Goal: Transaction & Acquisition: Purchase product/service

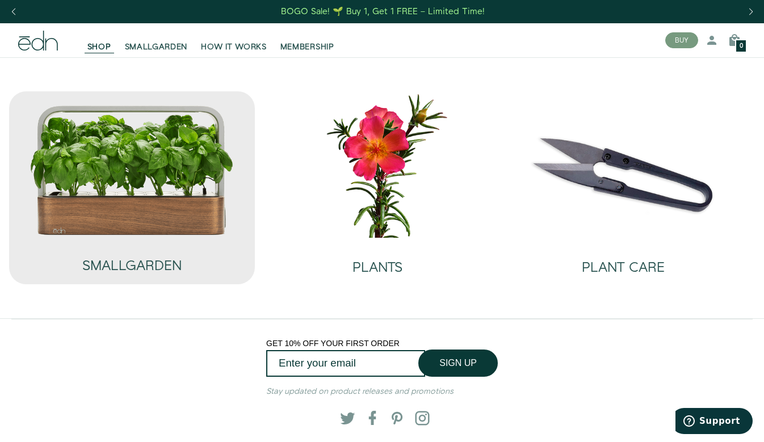
click at [168, 225] on img at bounding box center [132, 169] width 205 height 131
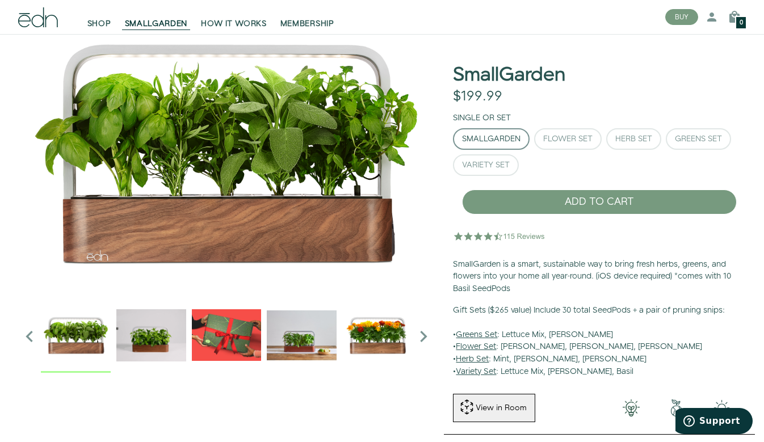
scroll to position [43, 0]
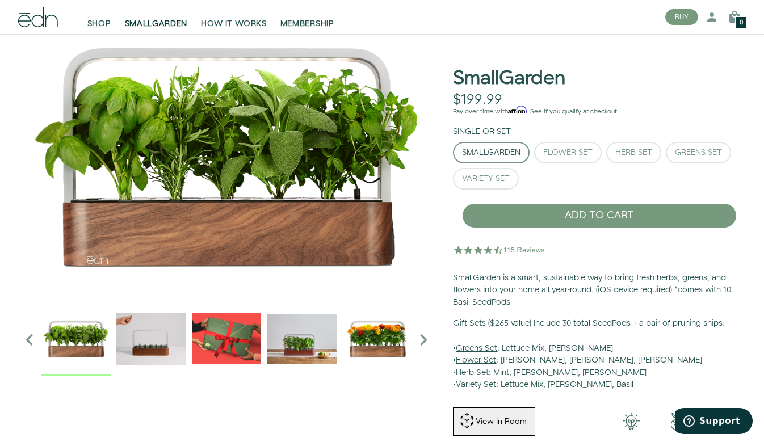
click at [502, 152] on div "SmallGarden" at bounding box center [491, 153] width 58 height 8
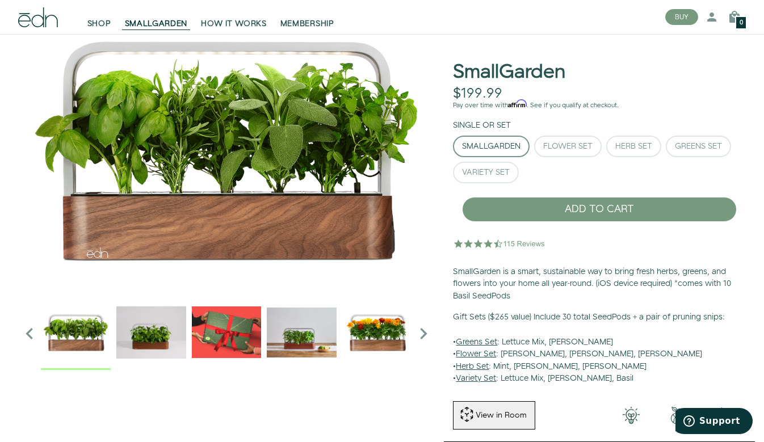
scroll to position [52, 0]
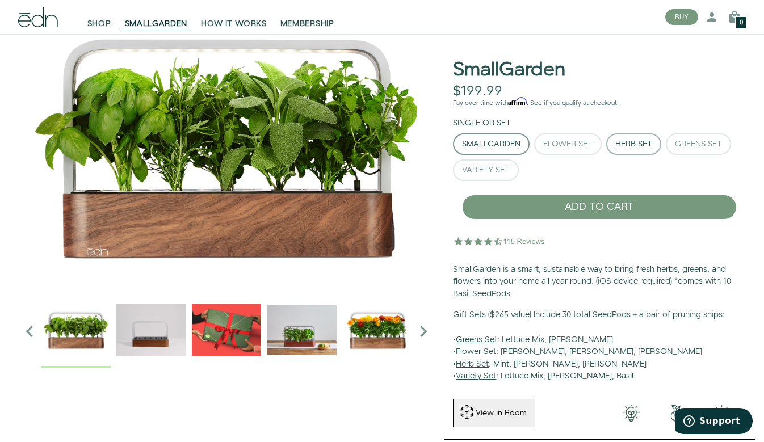
click at [638, 137] on button "Herb Set" at bounding box center [633, 144] width 55 height 22
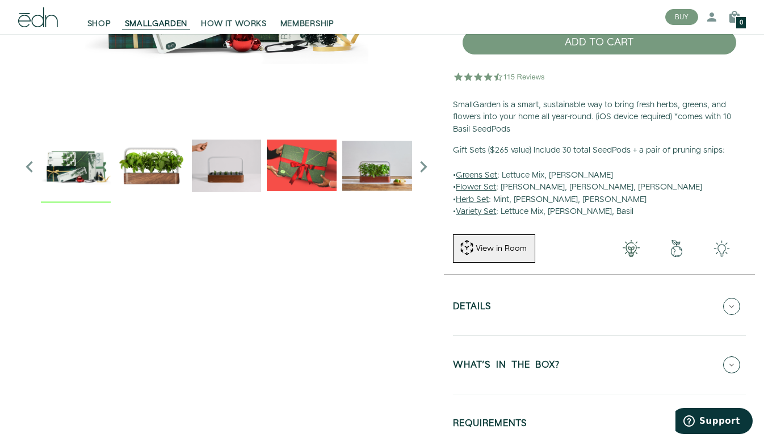
scroll to position [244, 0]
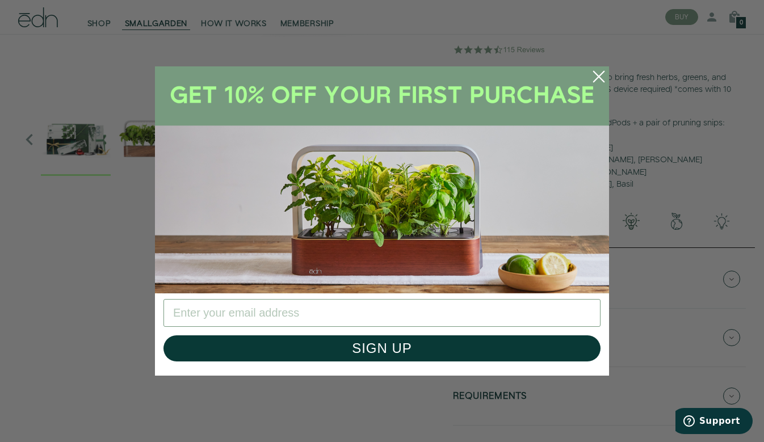
click at [597, 75] on icon "Close dialog" at bounding box center [599, 77] width 10 height 10
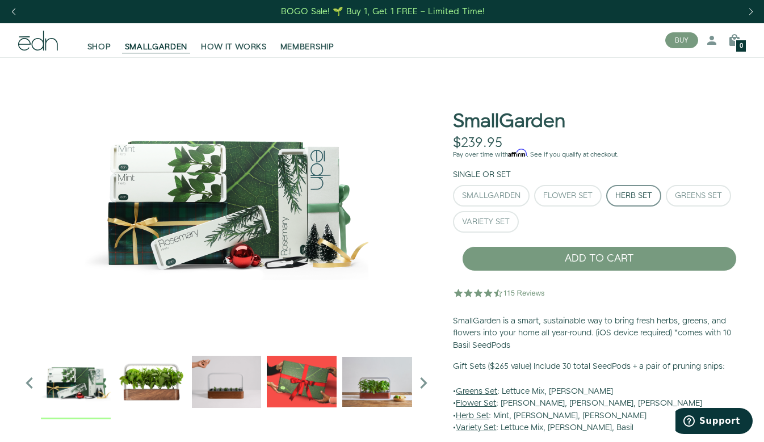
scroll to position [0, 0]
click at [244, 52] on span "HOW IT WORKS" at bounding box center [233, 46] width 65 height 11
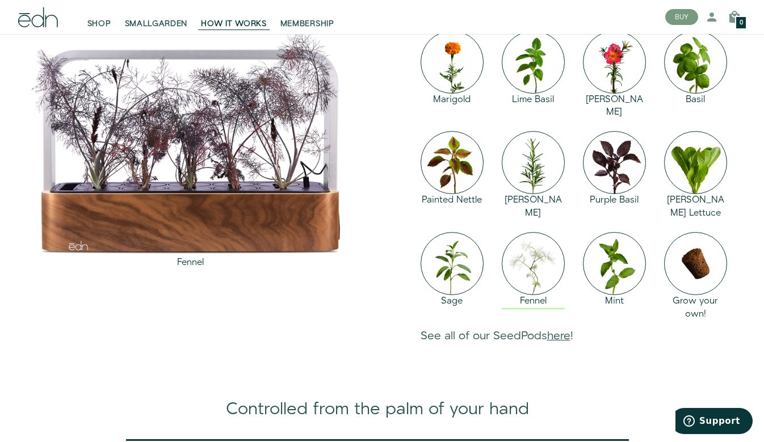
scroll to position [1115, 0]
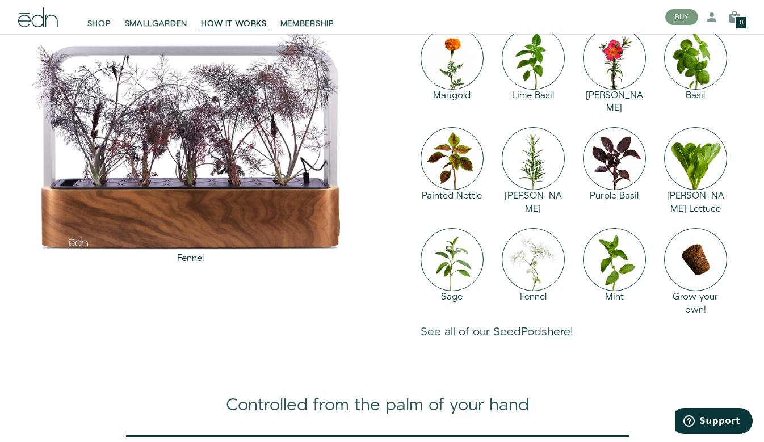
click at [559, 340] on link "here" at bounding box center [558, 332] width 23 height 16
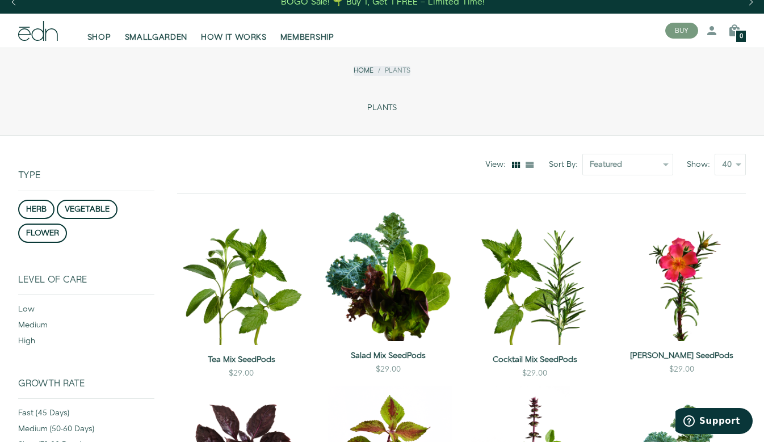
scroll to position [12, 0]
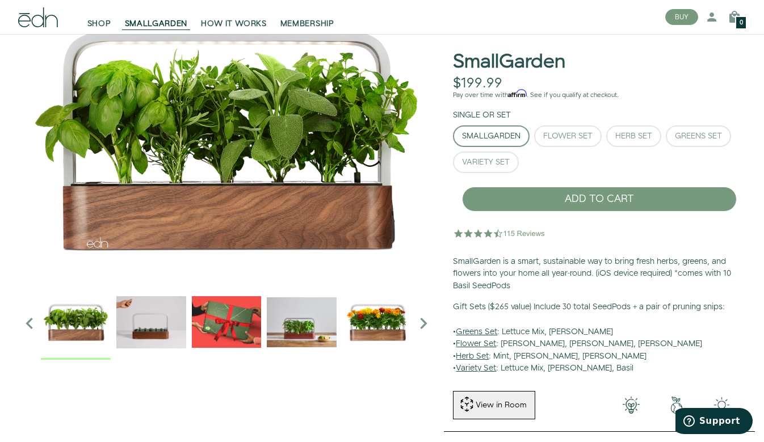
scroll to position [35, 0]
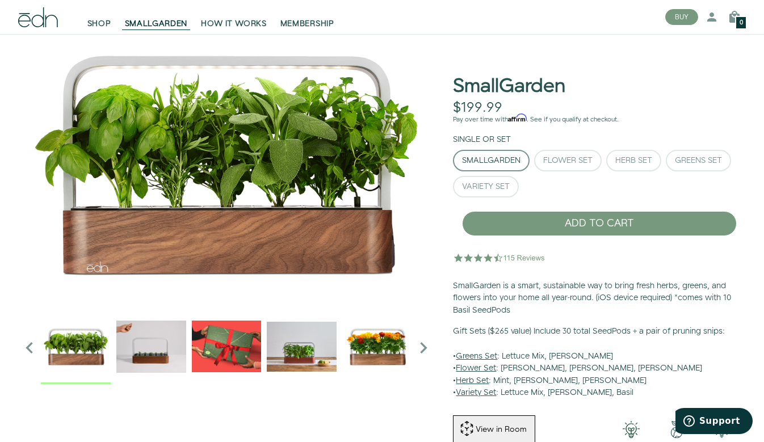
click at [403, 188] on img "1 / 6" at bounding box center [226, 164] width 417 height 284
click at [148, 344] on img "2 / 6" at bounding box center [151, 347] width 70 height 70
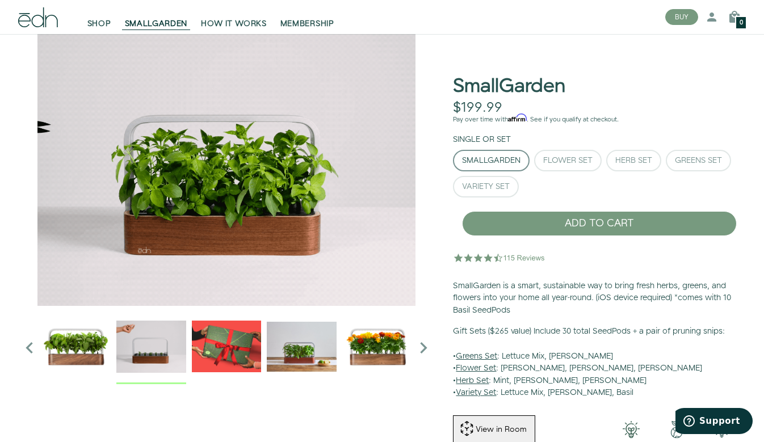
click at [239, 342] on img "3 / 6" at bounding box center [227, 347] width 70 height 70
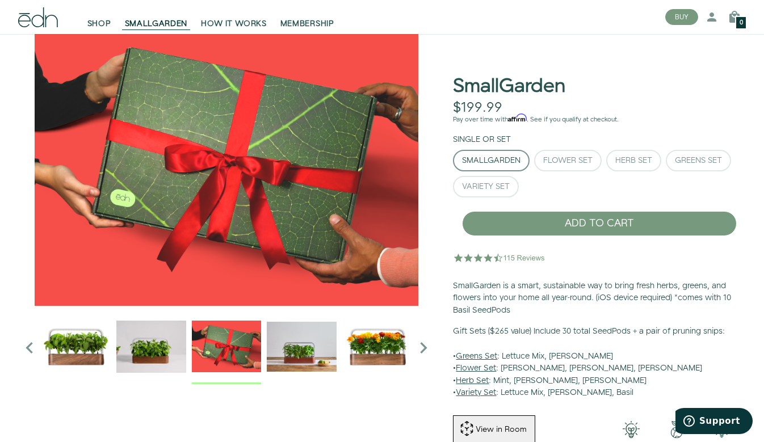
click at [302, 337] on img "4 / 6" at bounding box center [302, 347] width 70 height 70
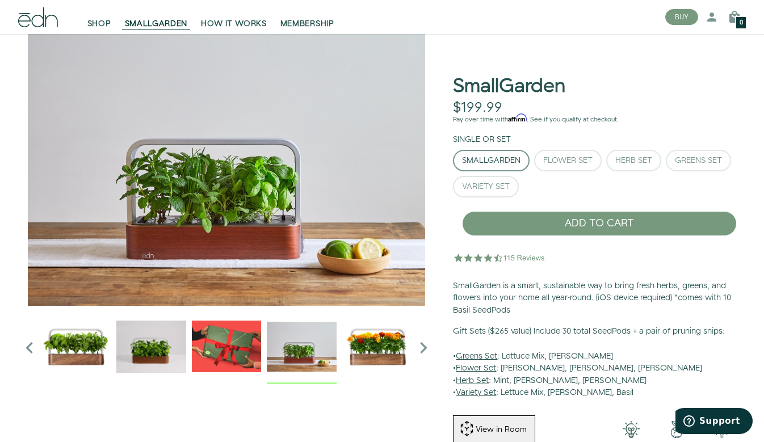
click at [375, 343] on img "5 / 6" at bounding box center [377, 347] width 70 height 70
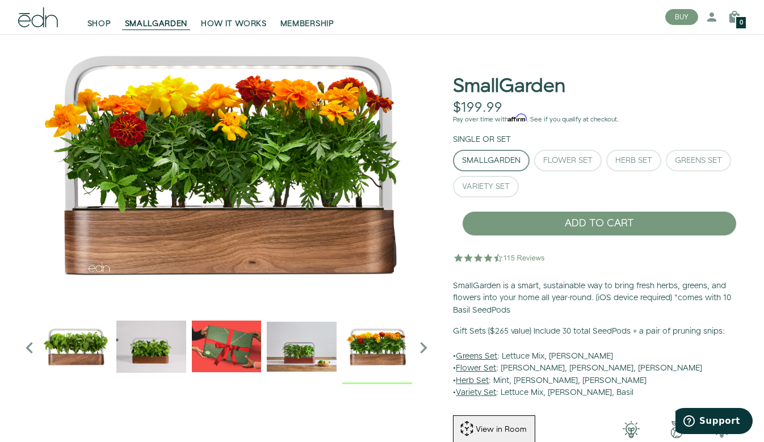
click at [425, 348] on icon "Next slide" at bounding box center [423, 348] width 23 height 23
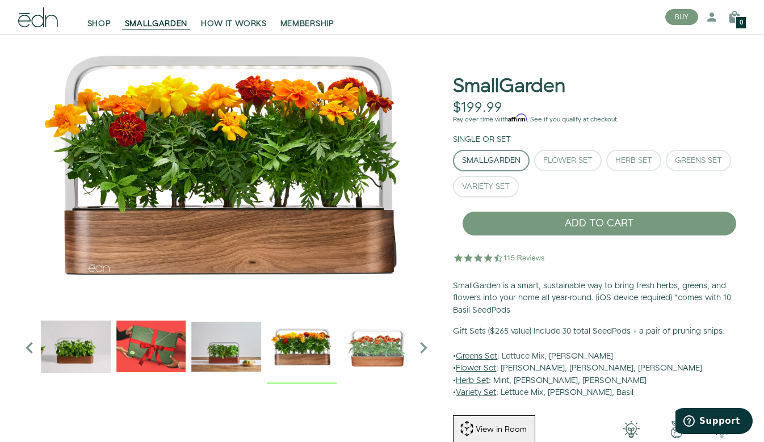
click at [426, 348] on icon "Next slide" at bounding box center [423, 348] width 23 height 23
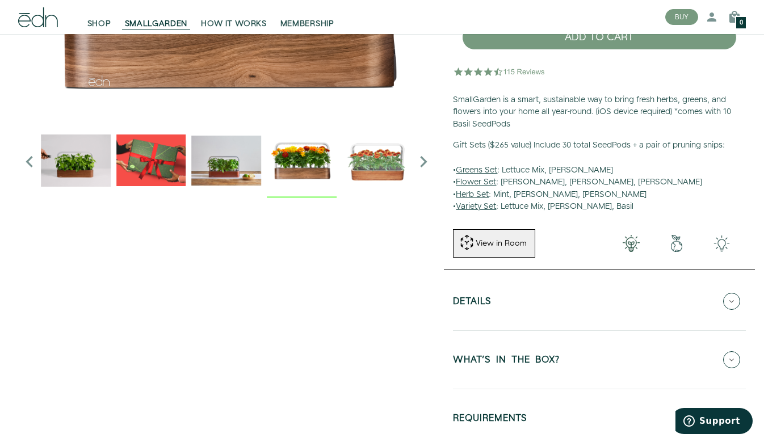
scroll to position [230, 0]
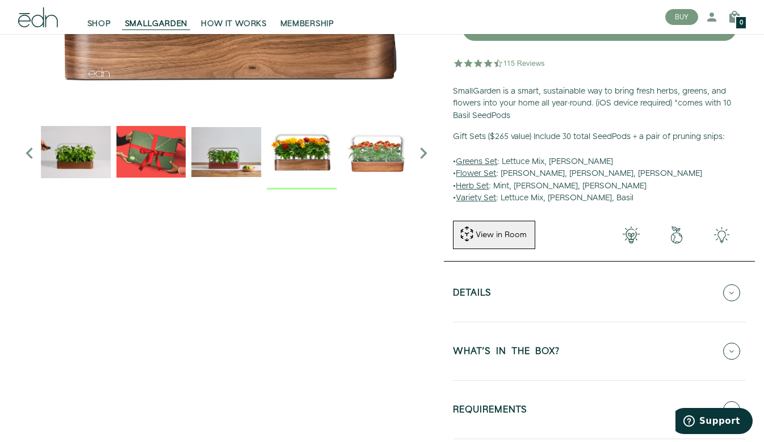
click at [735, 343] on icon at bounding box center [731, 351] width 17 height 17
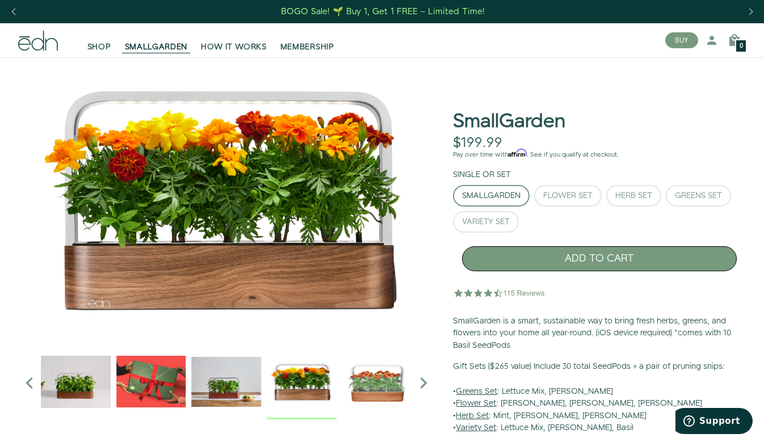
scroll to position [0, 0]
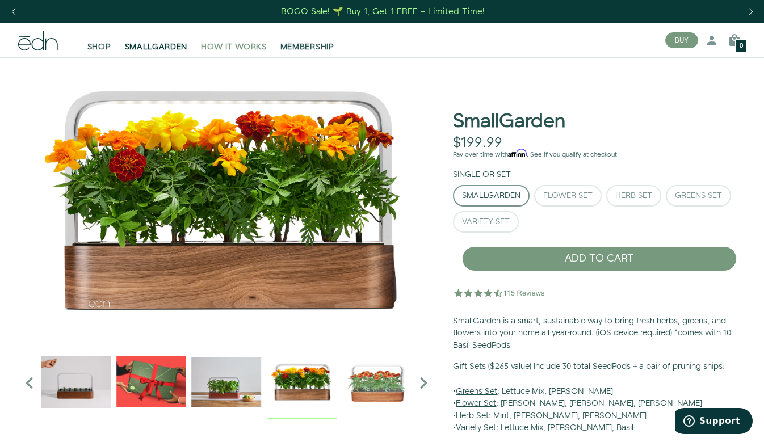
click at [252, 44] on span "HOW IT WORKS" at bounding box center [233, 46] width 65 height 11
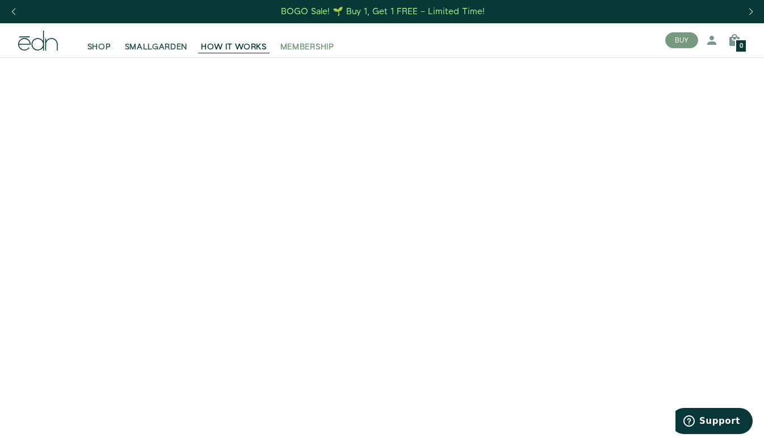
click at [319, 49] on span "MEMBERSHIP" at bounding box center [308, 46] width 54 height 11
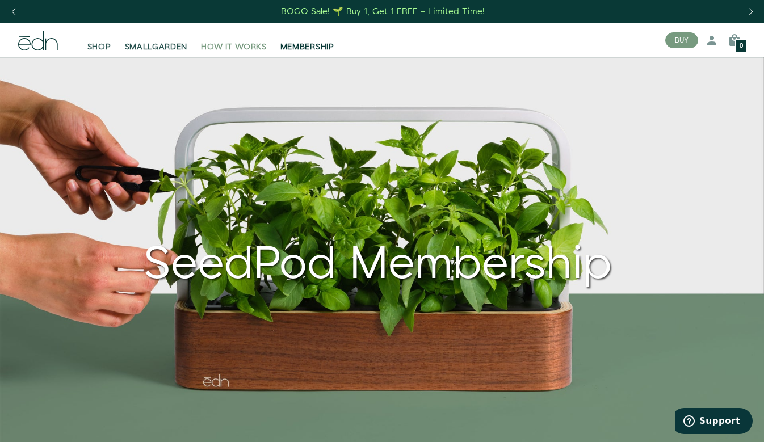
click at [257, 50] on span "HOW IT WORKS" at bounding box center [233, 46] width 65 height 11
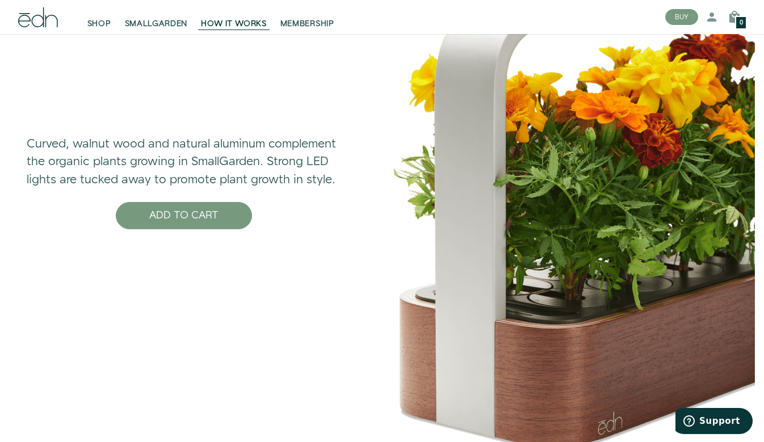
scroll to position [3617, 0]
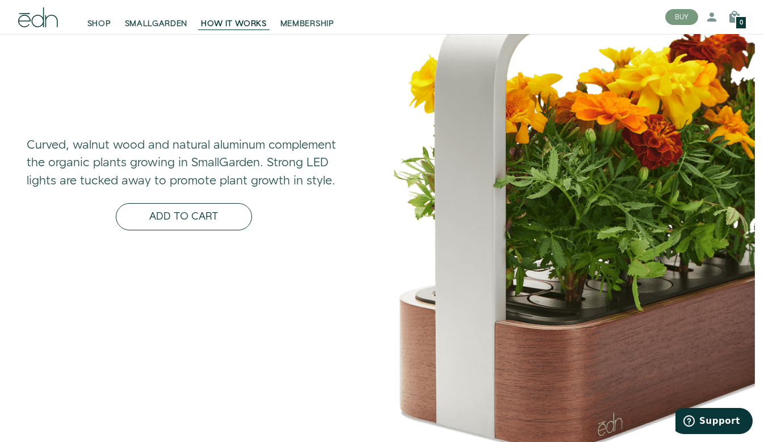
click at [207, 231] on button "ADD TO CART" at bounding box center [184, 216] width 136 height 27
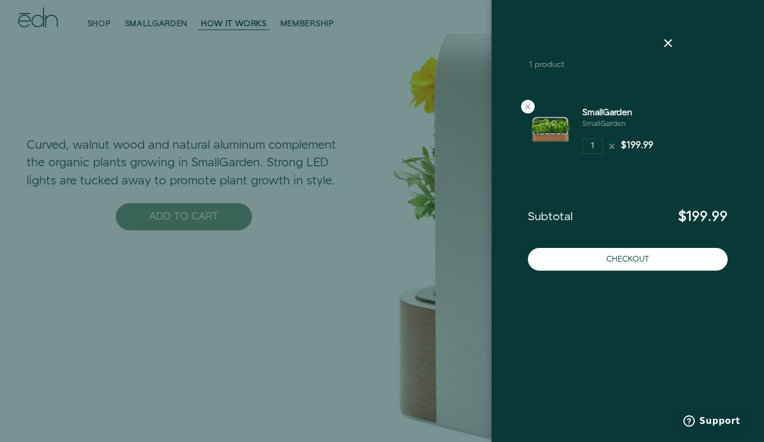
click at [397, 122] on div at bounding box center [382, 221] width 764 height 442
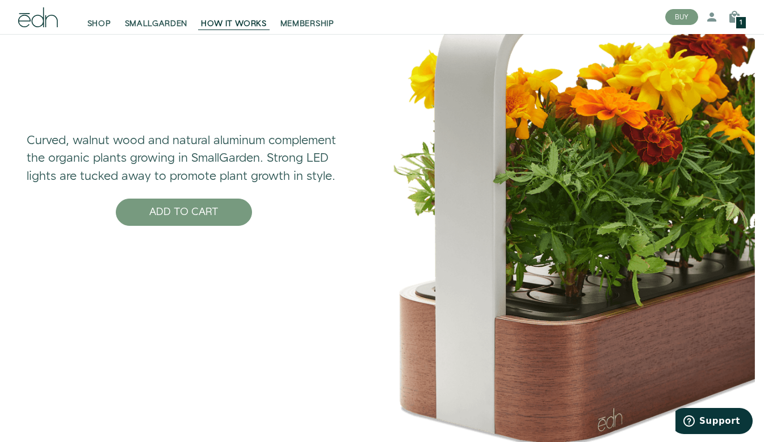
scroll to position [3624, 0]
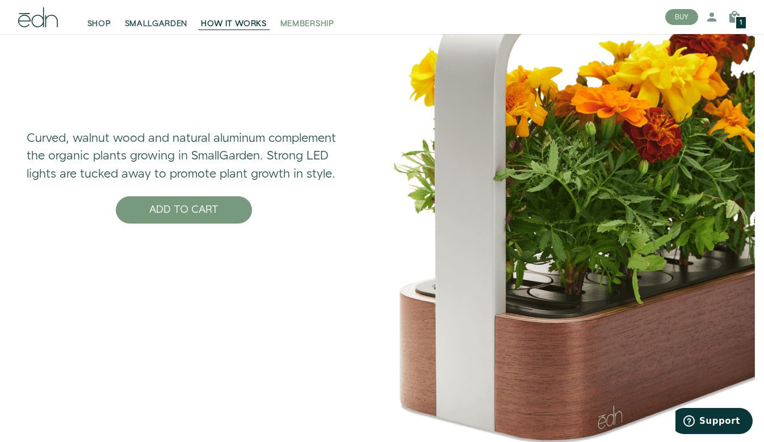
click at [317, 24] on span "MEMBERSHIP" at bounding box center [308, 23] width 54 height 11
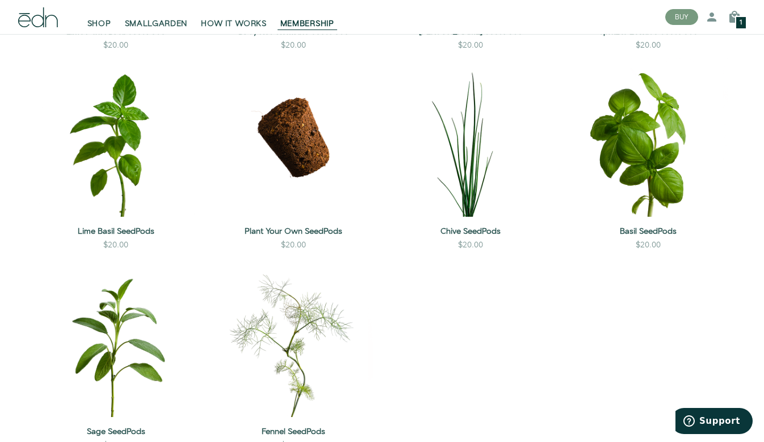
scroll to position [1777, 0]
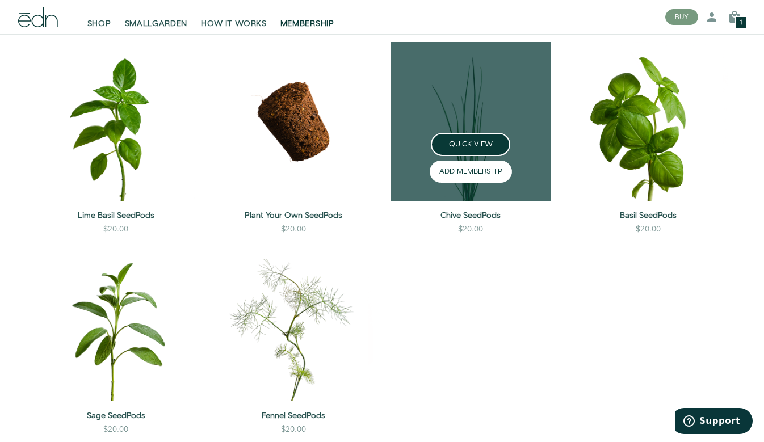
click at [469, 183] on button "ADD MEMBERSHIP" at bounding box center [471, 172] width 82 height 22
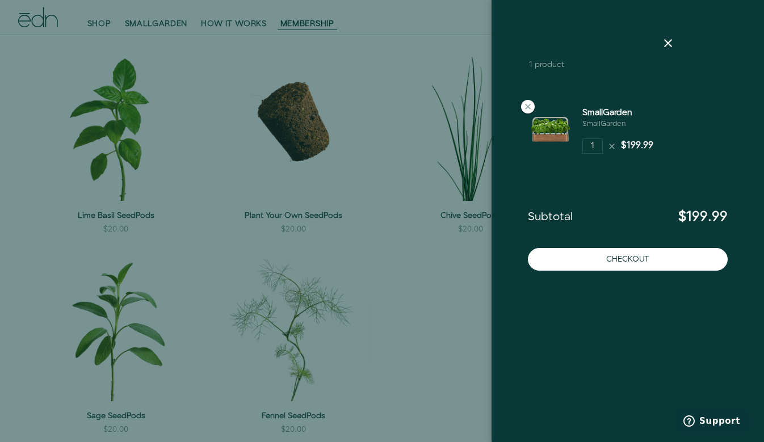
click at [558, 131] on img at bounding box center [550, 129] width 45 height 45
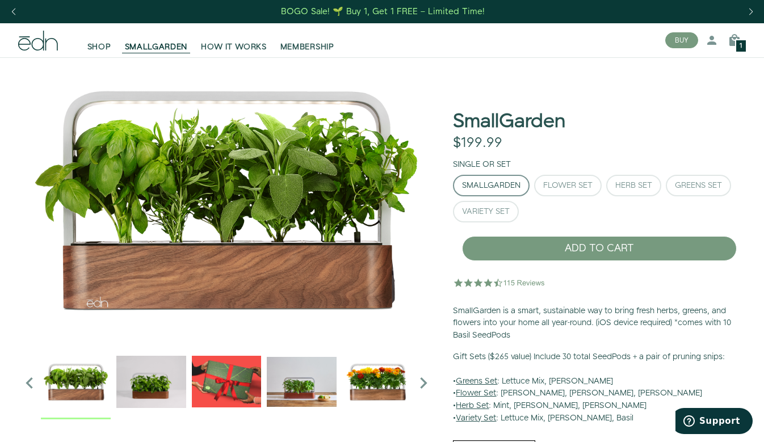
click at [557, 132] on h1 "SmallGarden" at bounding box center [509, 121] width 112 height 21
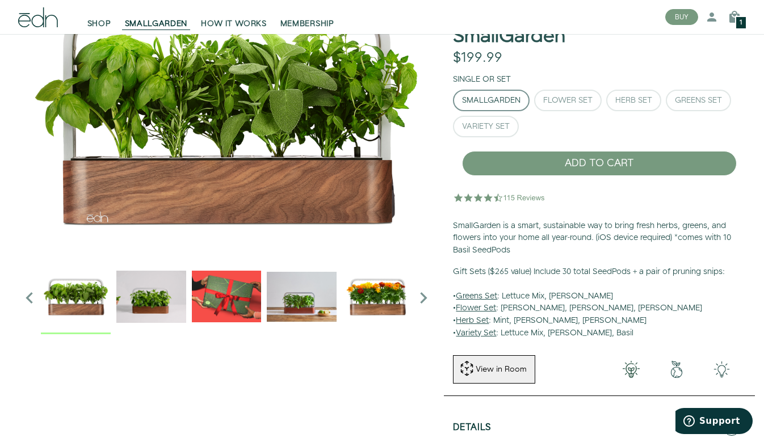
scroll to position [86, 0]
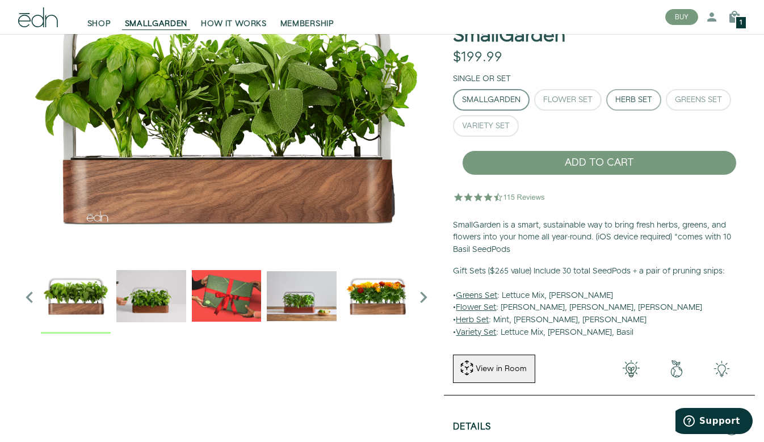
click at [630, 96] on div "Herb Set" at bounding box center [634, 100] width 37 height 8
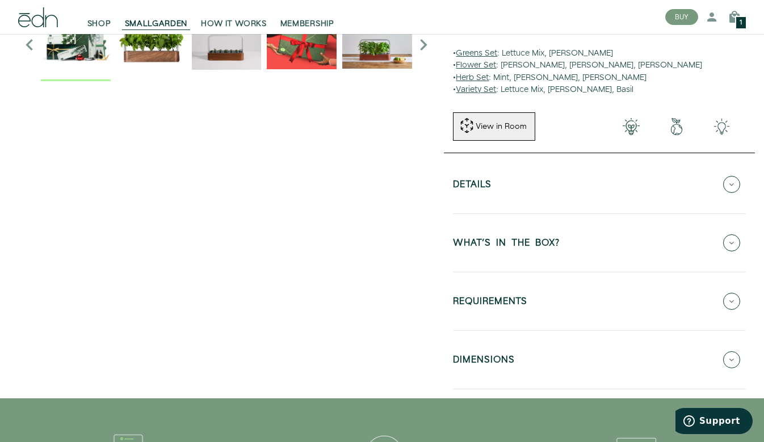
scroll to position [344, 0]
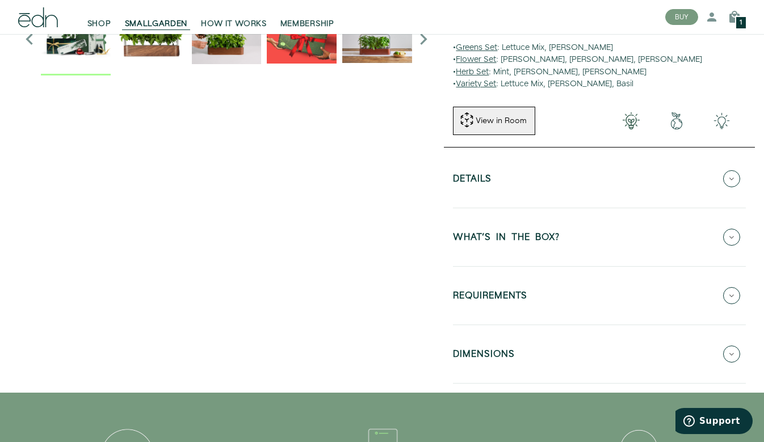
click at [731, 174] on icon at bounding box center [731, 178] width 17 height 17
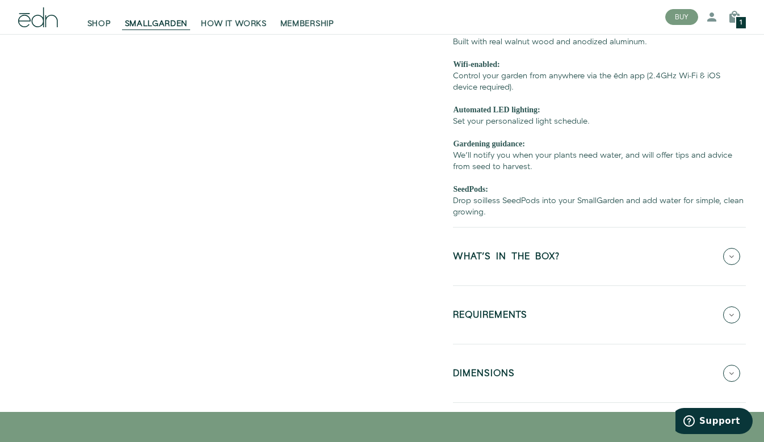
scroll to position [522, 0]
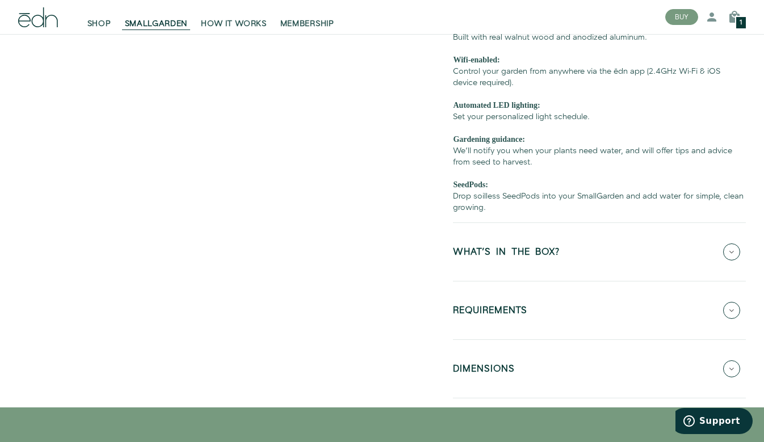
click at [733, 244] on icon at bounding box center [731, 252] width 17 height 17
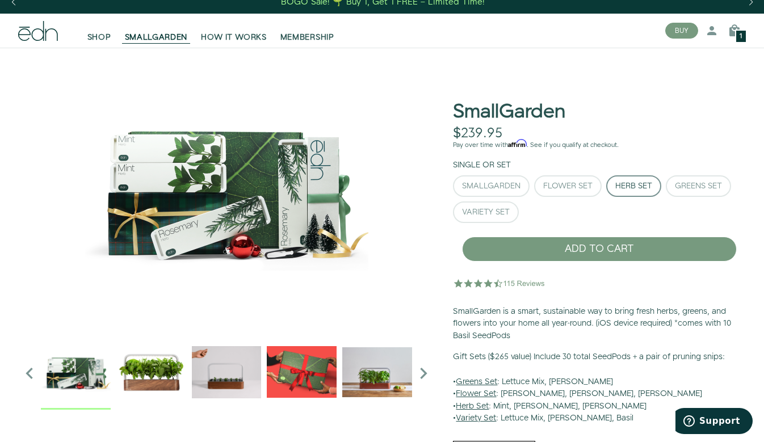
scroll to position [15, 0]
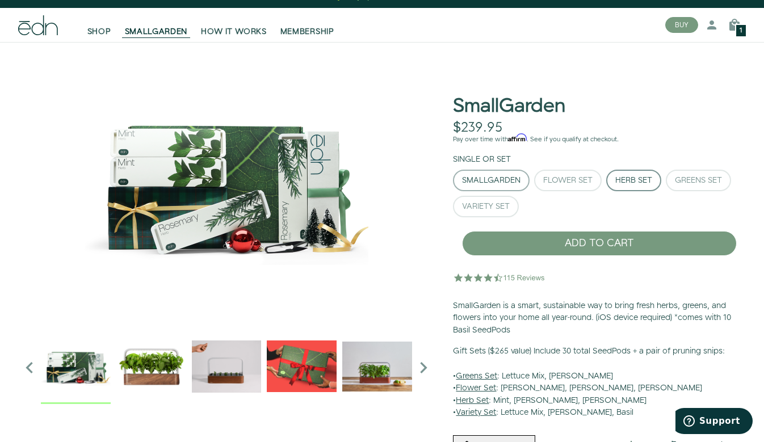
click at [505, 178] on div "SmallGarden" at bounding box center [491, 181] width 58 height 8
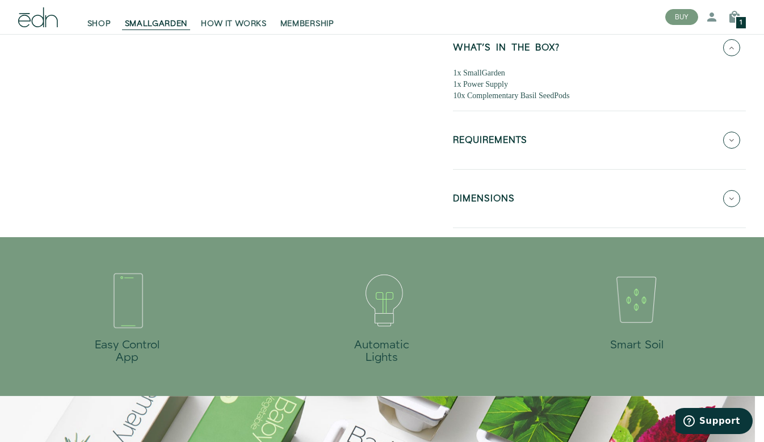
scroll to position [534, 0]
click at [733, 191] on icon at bounding box center [731, 198] width 17 height 17
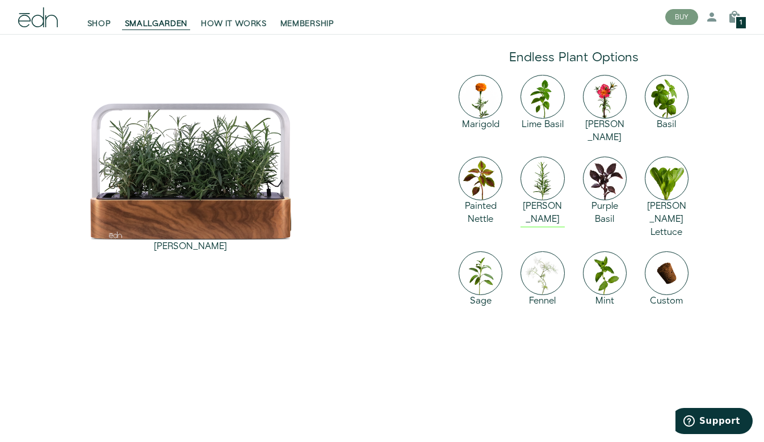
scroll to position [1582, 0]
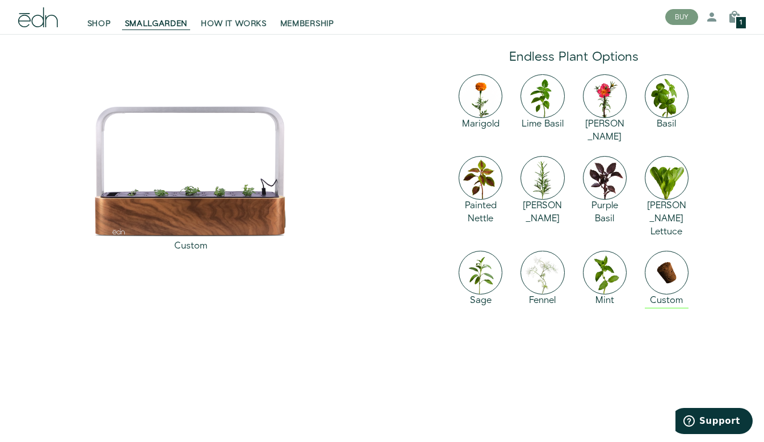
click at [665, 251] on img at bounding box center [667, 273] width 44 height 44
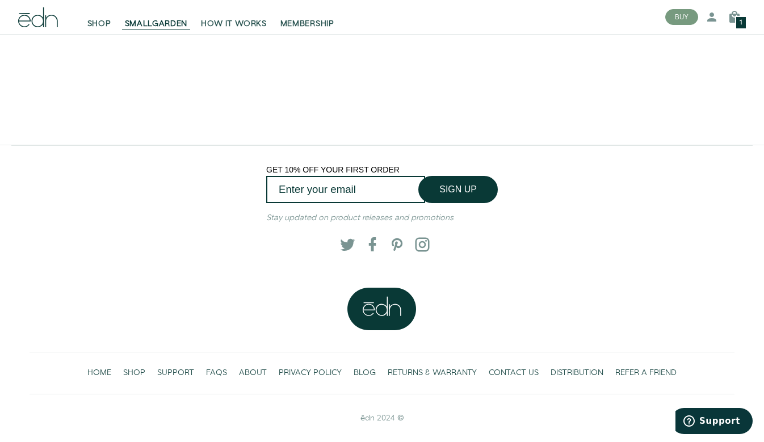
scroll to position [2178, 0]
click at [388, 185] on input "Enter your email" at bounding box center [345, 189] width 159 height 27
type input "Chris@Getner.com"
click at [453, 190] on button "SIGN UP" at bounding box center [457, 189] width 79 height 27
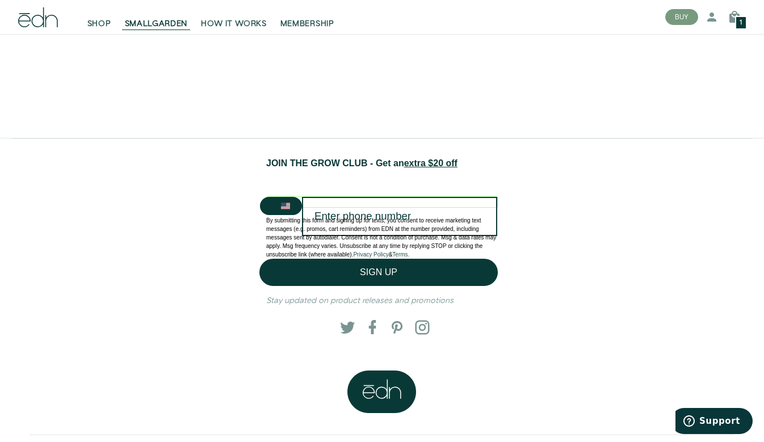
click at [546, 235] on div "JOIN THE GROW CLUB - Get an extra $20 off By submitting this form and signing u…" at bounding box center [381, 261] width 723 height 209
click at [516, 283] on div "JOIN THE GROW CLUB - Get an extra $20 off By submitting this form and signing u…" at bounding box center [381, 261] width 723 height 209
click at [429, 168] on span "extra $20 off" at bounding box center [430, 163] width 53 height 10
click at [329, 168] on span "JOIN THE GROW CLUB - Get an extra $20 off" at bounding box center [361, 163] width 191 height 10
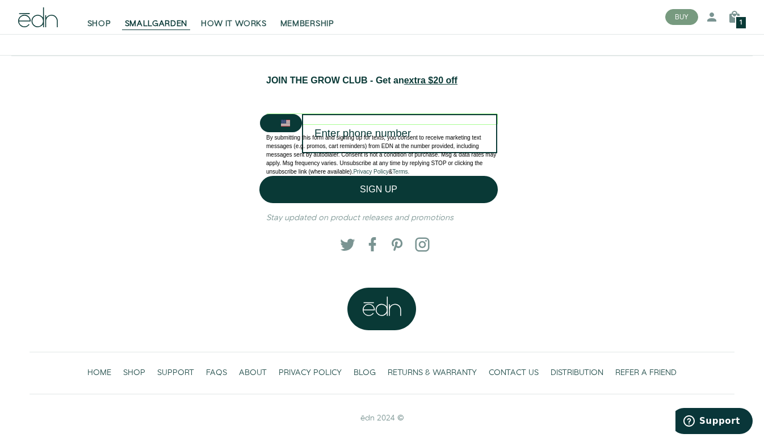
scroll to position [2268, 0]
click at [210, 358] on div ".pill-cls-1, .pill-cls-2{clip-path:url(#clip-path);} .pill-cls-5{fill:#093936;}…" at bounding box center [382, 365] width 705 height 154
click at [217, 375] on span "FAQS" at bounding box center [216, 372] width 21 height 11
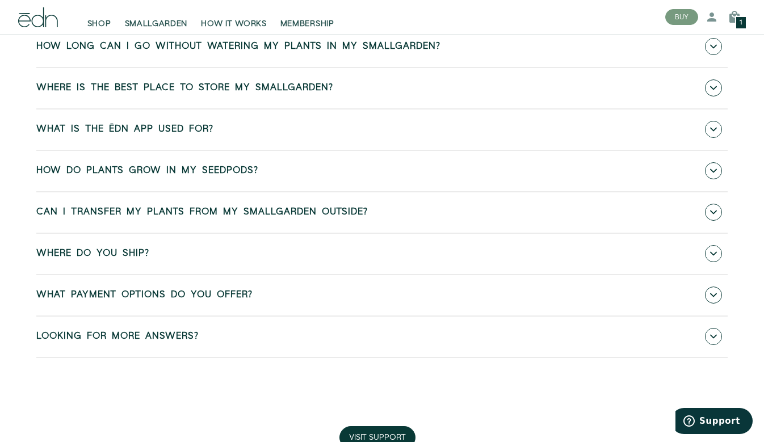
scroll to position [566, 0]
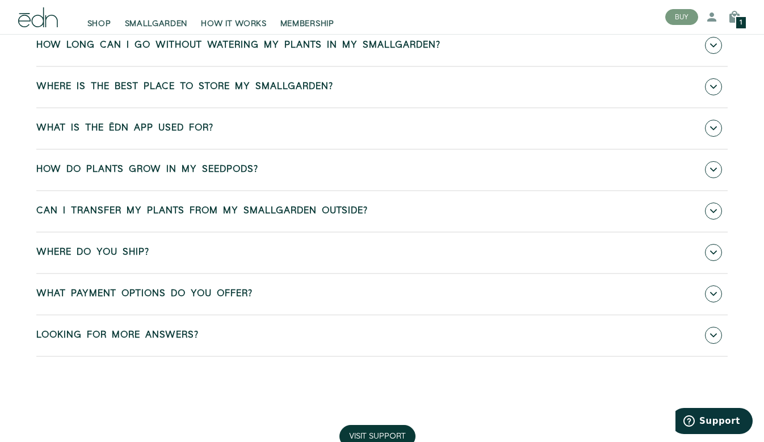
click at [714, 333] on icon at bounding box center [713, 335] width 7 height 7
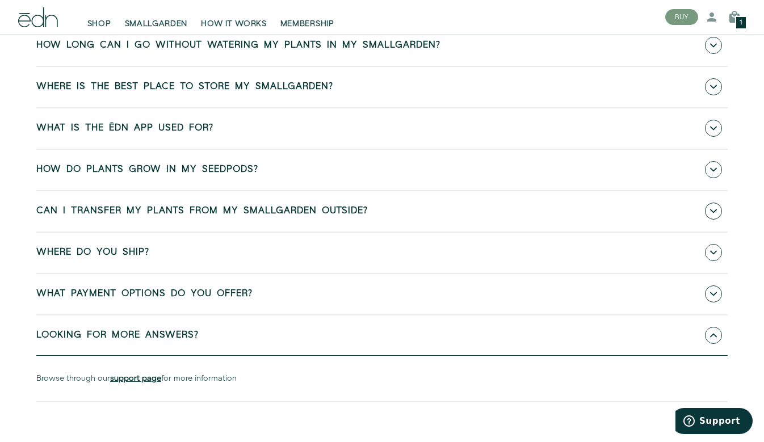
click at [148, 378] on b "support page" at bounding box center [135, 378] width 51 height 11
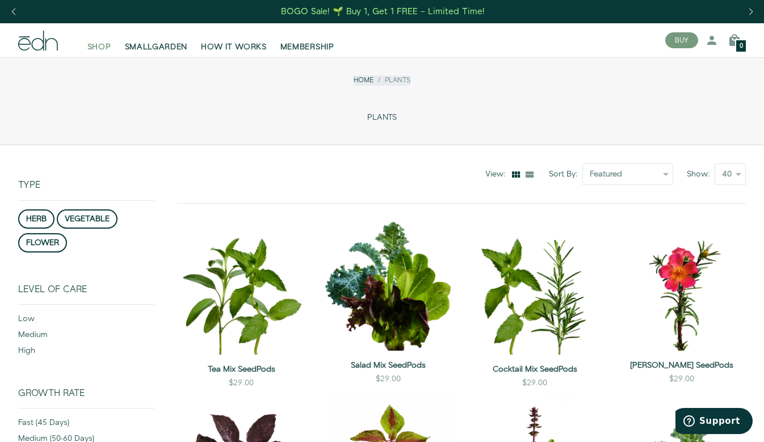
click at [92, 42] on span "SHOP" at bounding box center [99, 46] width 24 height 11
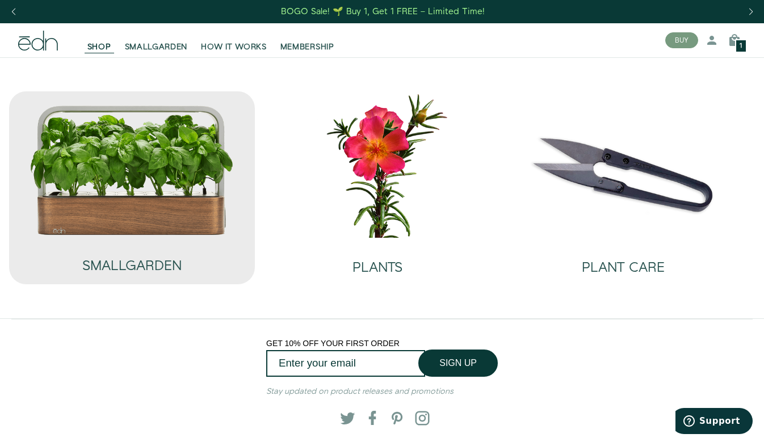
click at [159, 201] on img at bounding box center [132, 169] width 205 height 131
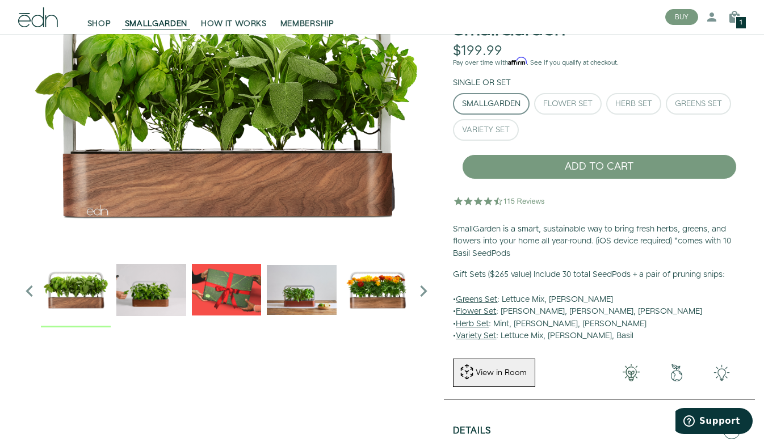
scroll to position [91, 0]
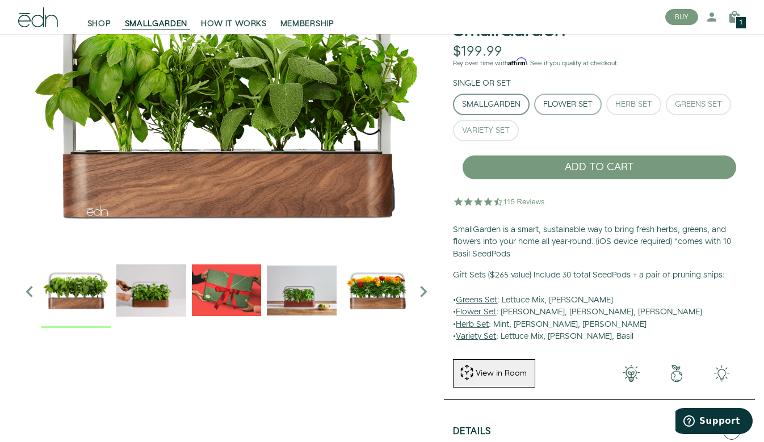
click at [572, 105] on div "Flower Set" at bounding box center [567, 105] width 49 height 8
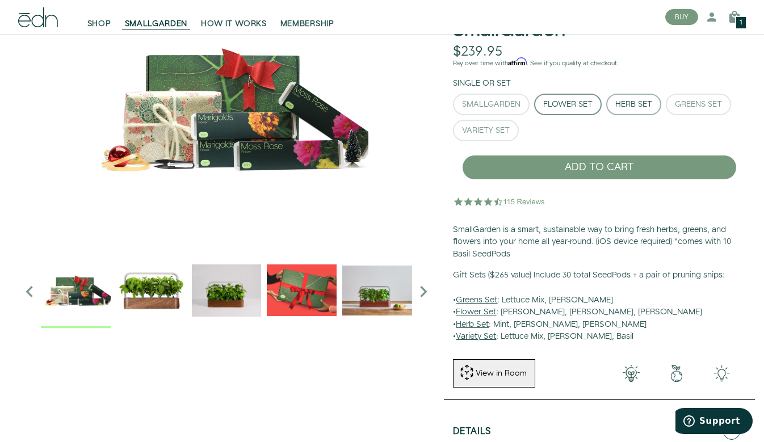
click at [636, 101] on div "Herb Set" at bounding box center [634, 105] width 37 height 8
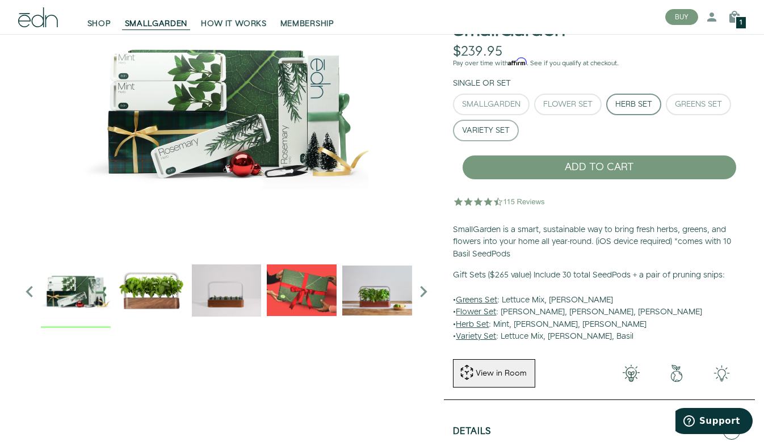
click at [497, 136] on button "Variety Set" at bounding box center [486, 131] width 66 height 22
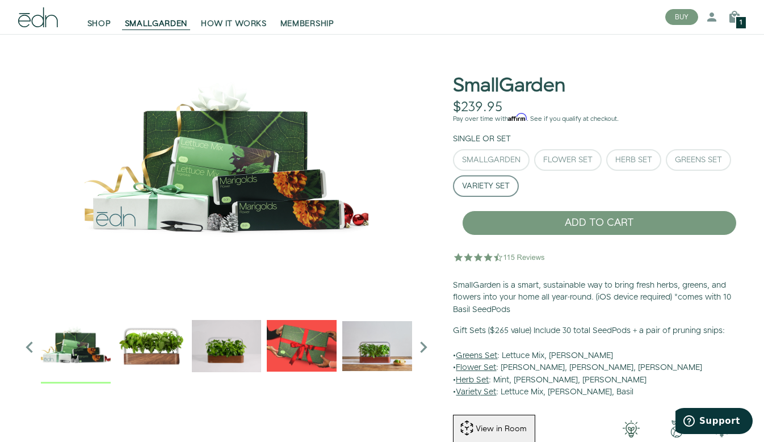
scroll to position [34, 0]
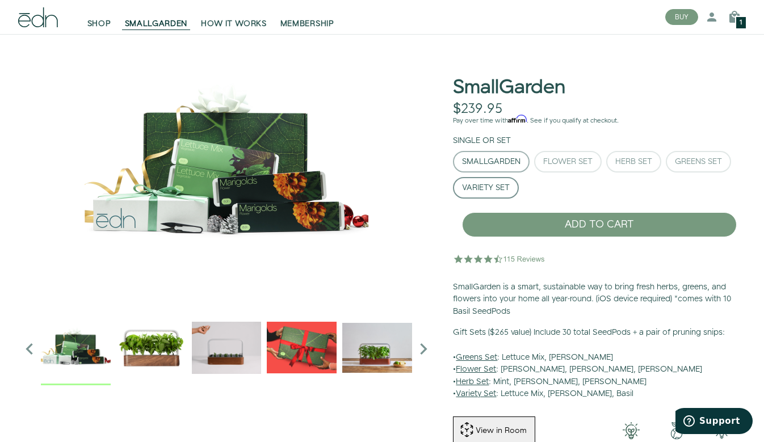
click at [494, 160] on div "SmallGarden" at bounding box center [491, 162] width 58 height 8
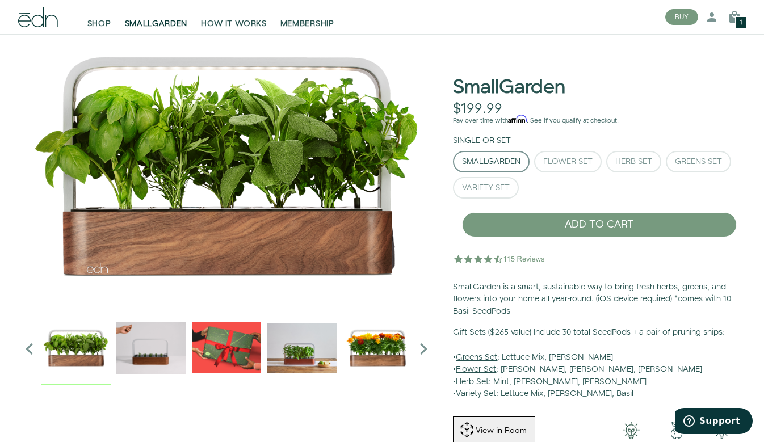
click at [735, 16] on div "1" at bounding box center [741, 23] width 12 height 14
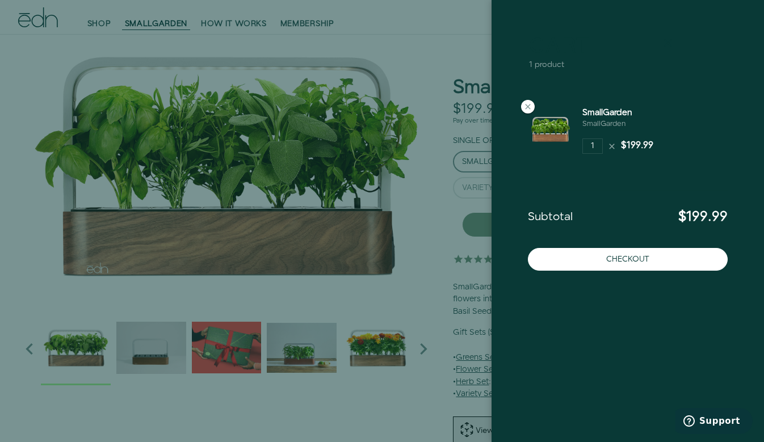
click at [669, 41] on icon at bounding box center [669, 43] width 14 height 14
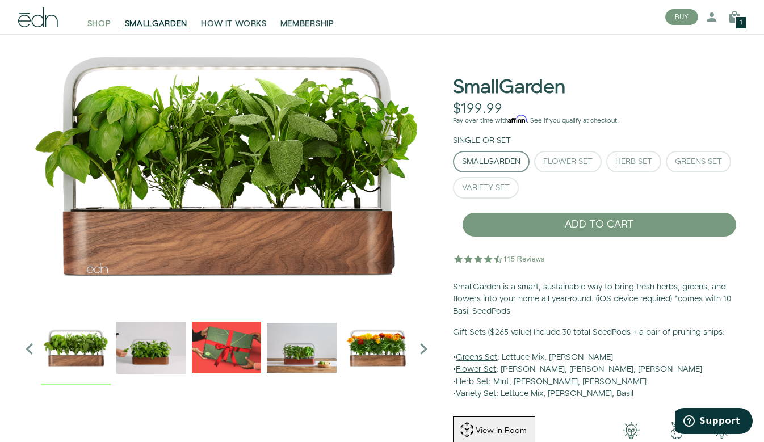
click at [93, 19] on span "SHOP" at bounding box center [99, 23] width 24 height 11
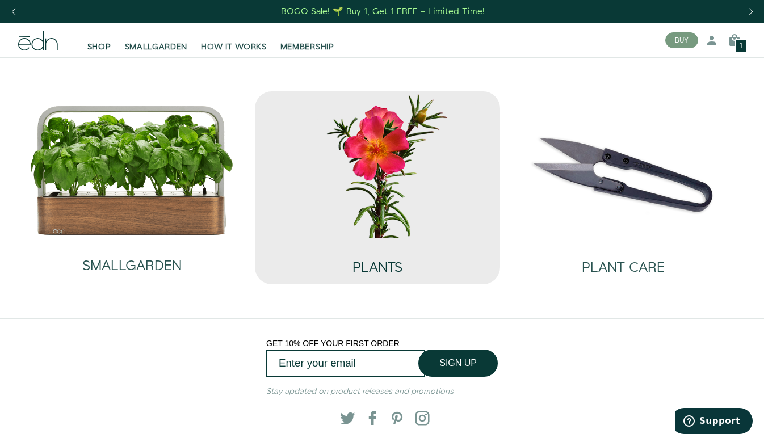
click at [389, 265] on h2 "PLANTS" at bounding box center [378, 268] width 50 height 15
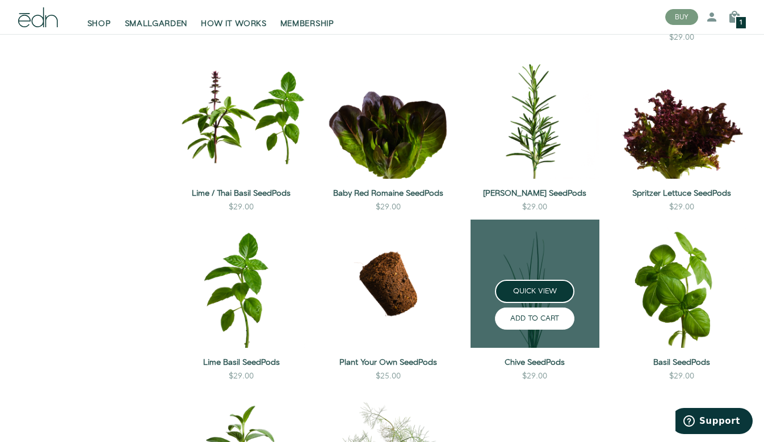
scroll to position [700, 0]
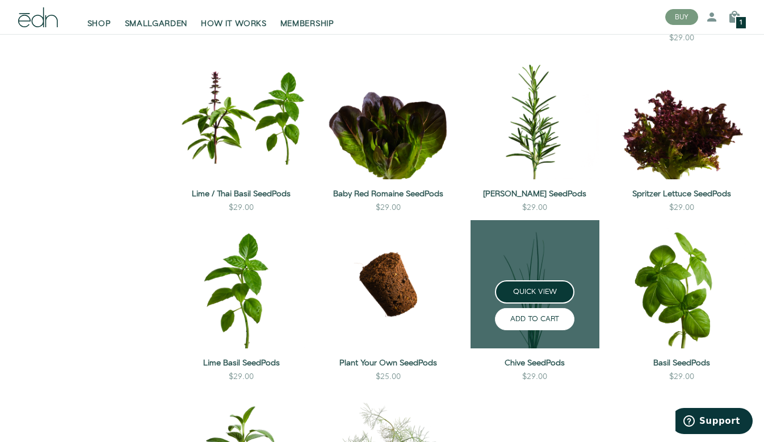
click at [541, 310] on button "ADD TO CART" at bounding box center [534, 319] width 79 height 22
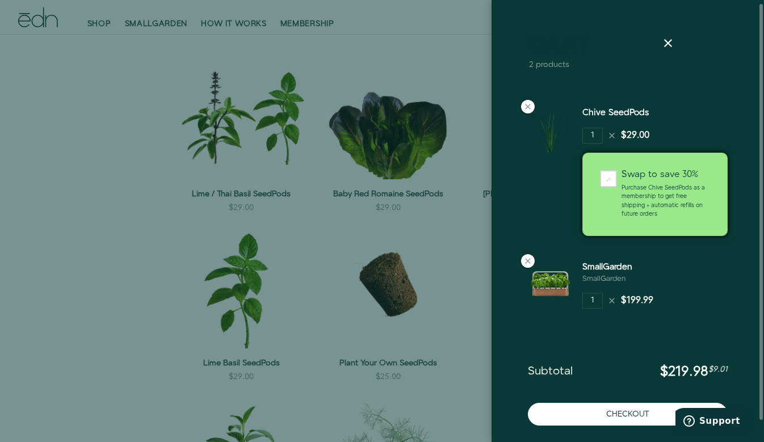
scroll to position [5, 0]
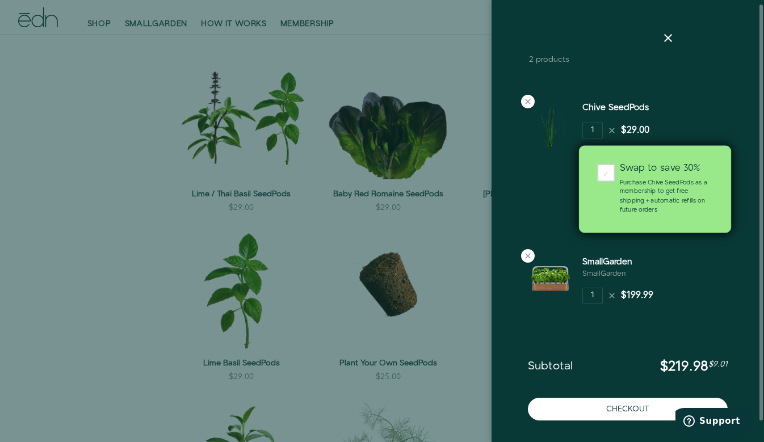
click at [607, 173] on div "✓" at bounding box center [606, 173] width 18 height 18
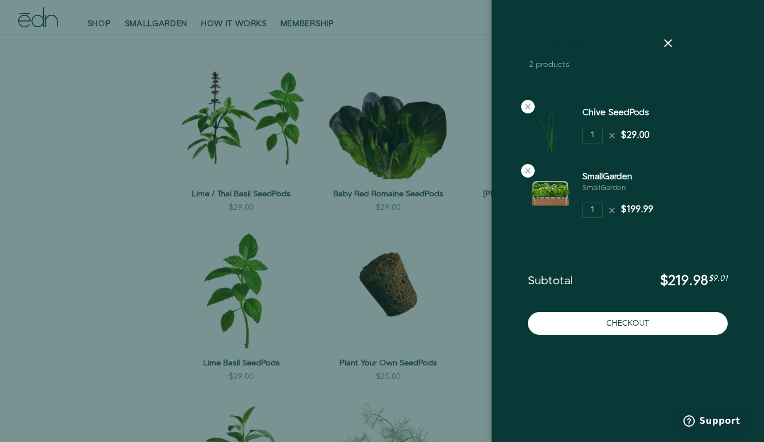
scroll to position [0, 0]
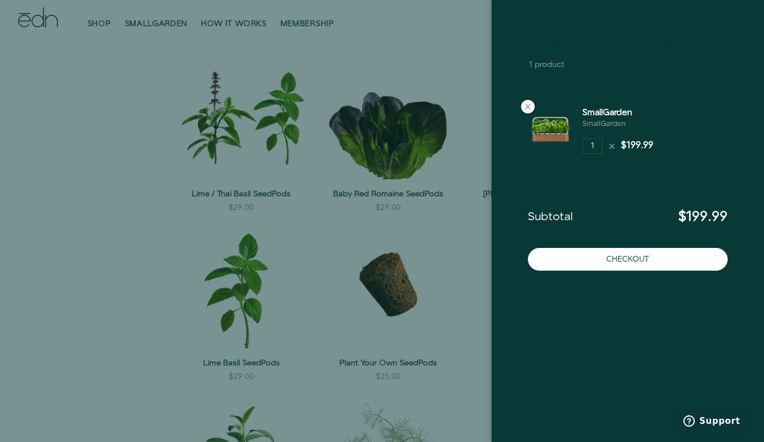
click at [671, 41] on icon at bounding box center [669, 43] width 14 height 14
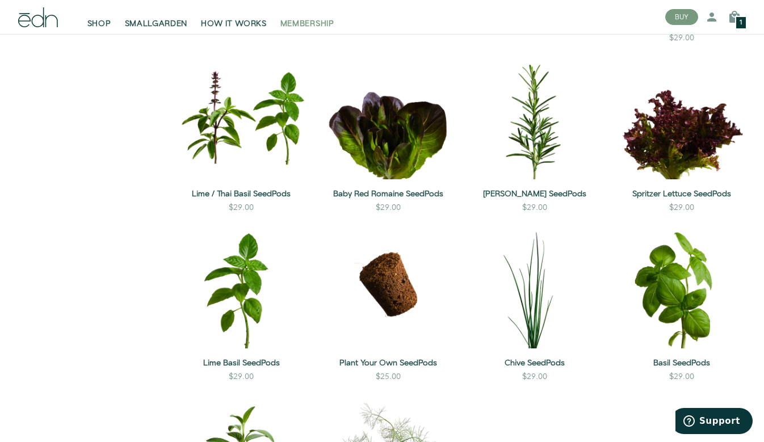
click at [324, 23] on span "MEMBERSHIP" at bounding box center [308, 23] width 54 height 11
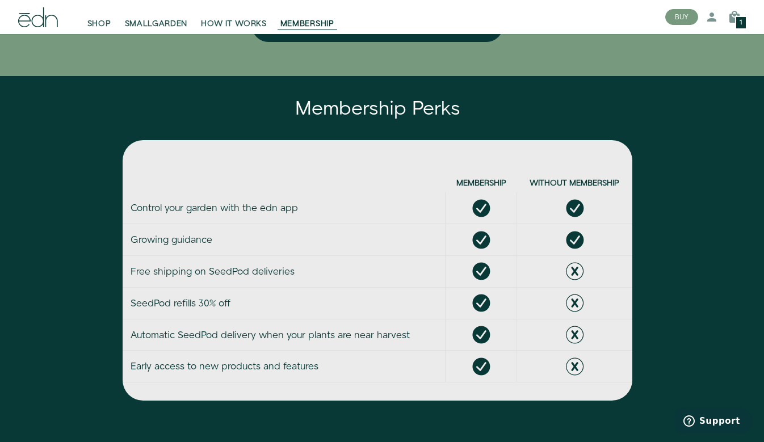
scroll to position [2701, 0]
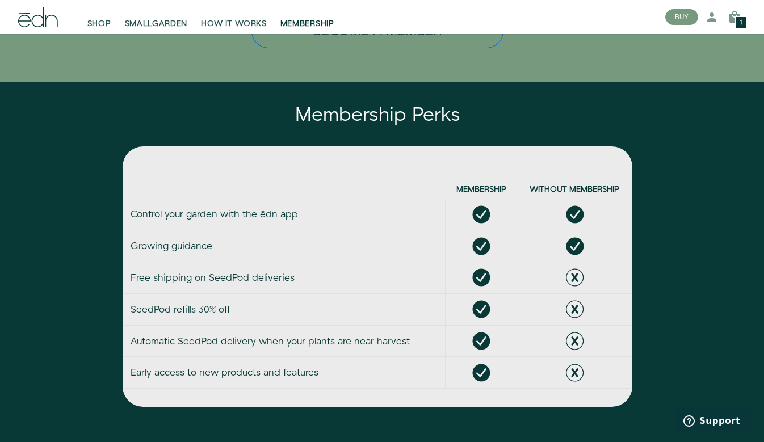
click at [419, 45] on button "Become a Member" at bounding box center [378, 31] width 252 height 34
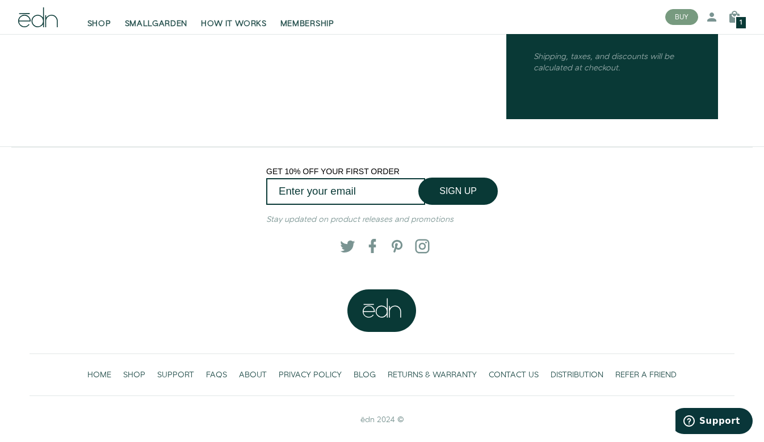
scroll to position [422, 0]
click at [218, 372] on span "FAQS" at bounding box center [216, 375] width 21 height 11
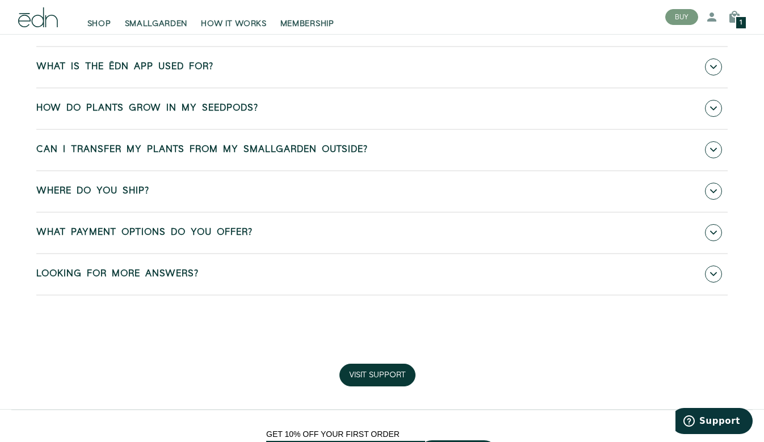
scroll to position [629, 0]
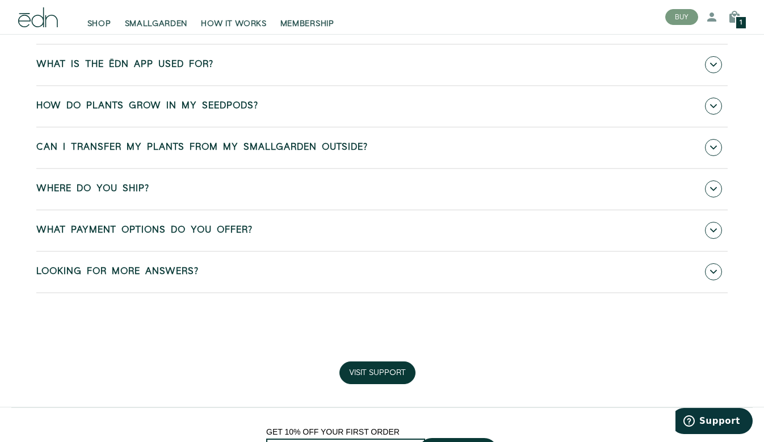
click at [134, 276] on span "Looking for more answers?" at bounding box center [117, 272] width 162 height 10
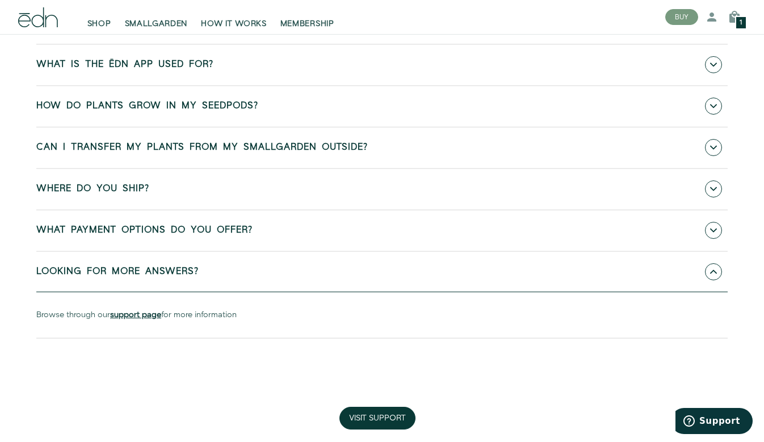
click at [145, 316] on b "support page" at bounding box center [135, 314] width 51 height 11
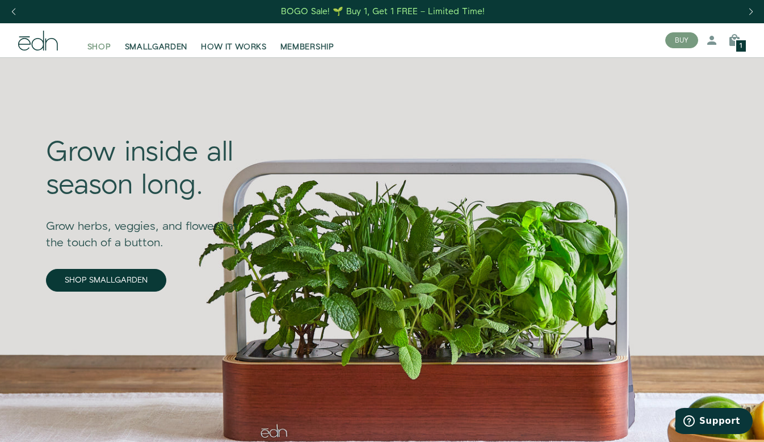
click at [99, 49] on span "SHOP" at bounding box center [99, 46] width 24 height 11
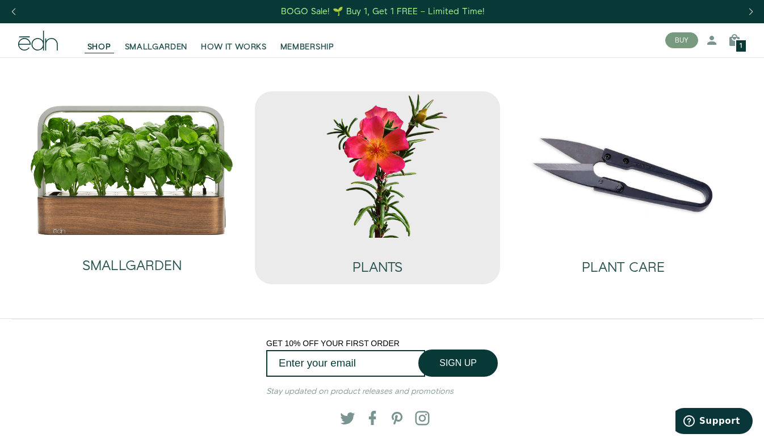
click at [382, 199] on img at bounding box center [378, 164] width 228 height 146
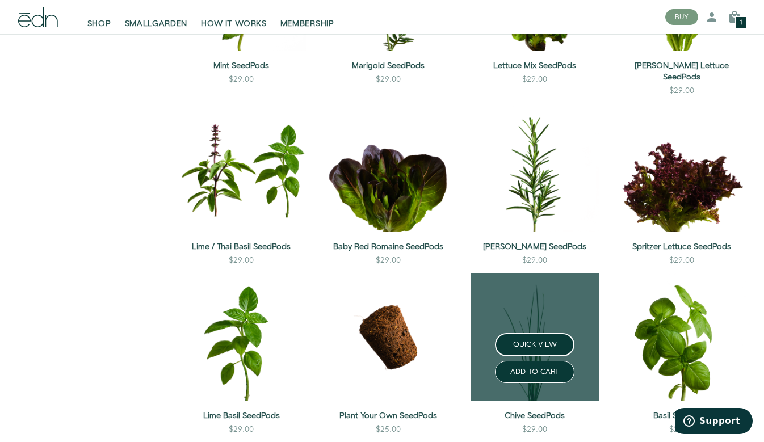
scroll to position [652, 0]
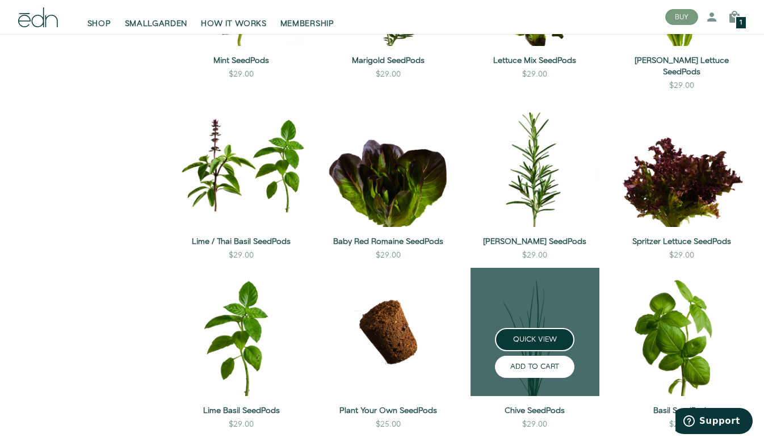
click at [551, 356] on button "ADD TO CART" at bounding box center [534, 367] width 79 height 22
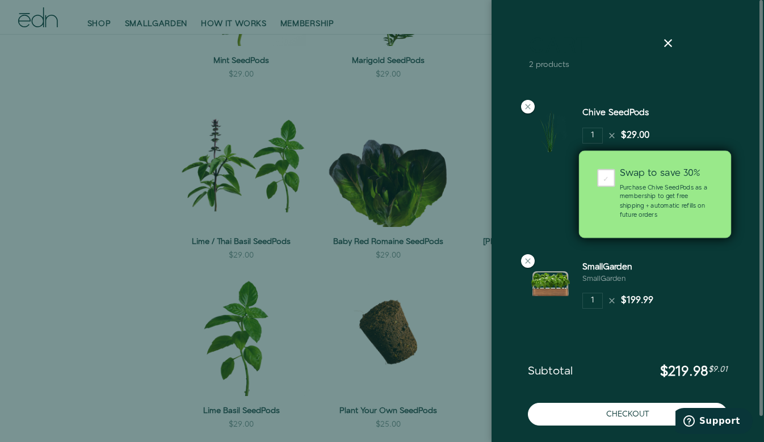
click at [608, 181] on div "✓" at bounding box center [606, 178] width 18 height 18
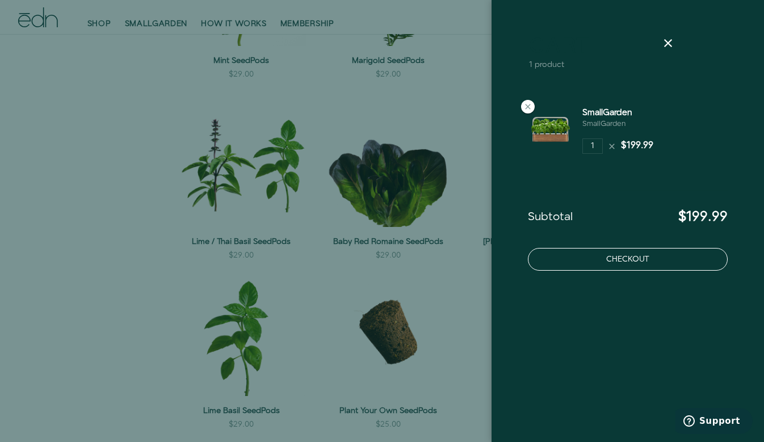
click at [627, 265] on button "Checkout" at bounding box center [628, 259] width 200 height 23
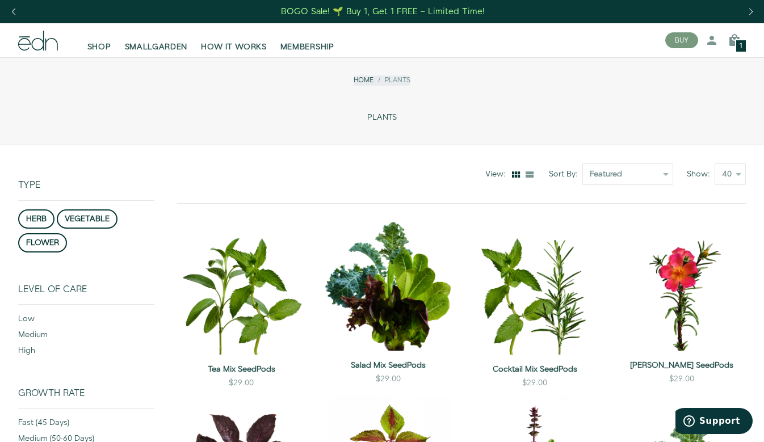
click at [137, 110] on div "PLANTS" at bounding box center [382, 120] width 728 height 32
click at [737, 40] on div "1" at bounding box center [741, 46] width 12 height 14
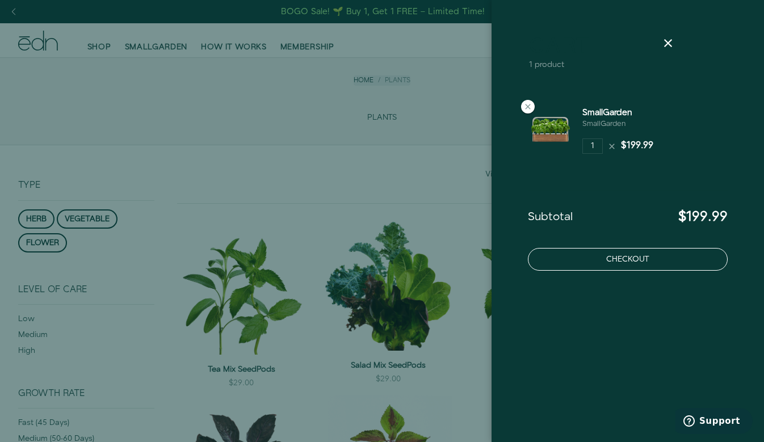
click at [619, 253] on button "Checkout" at bounding box center [628, 259] width 200 height 23
